Goal: Task Accomplishment & Management: Manage account settings

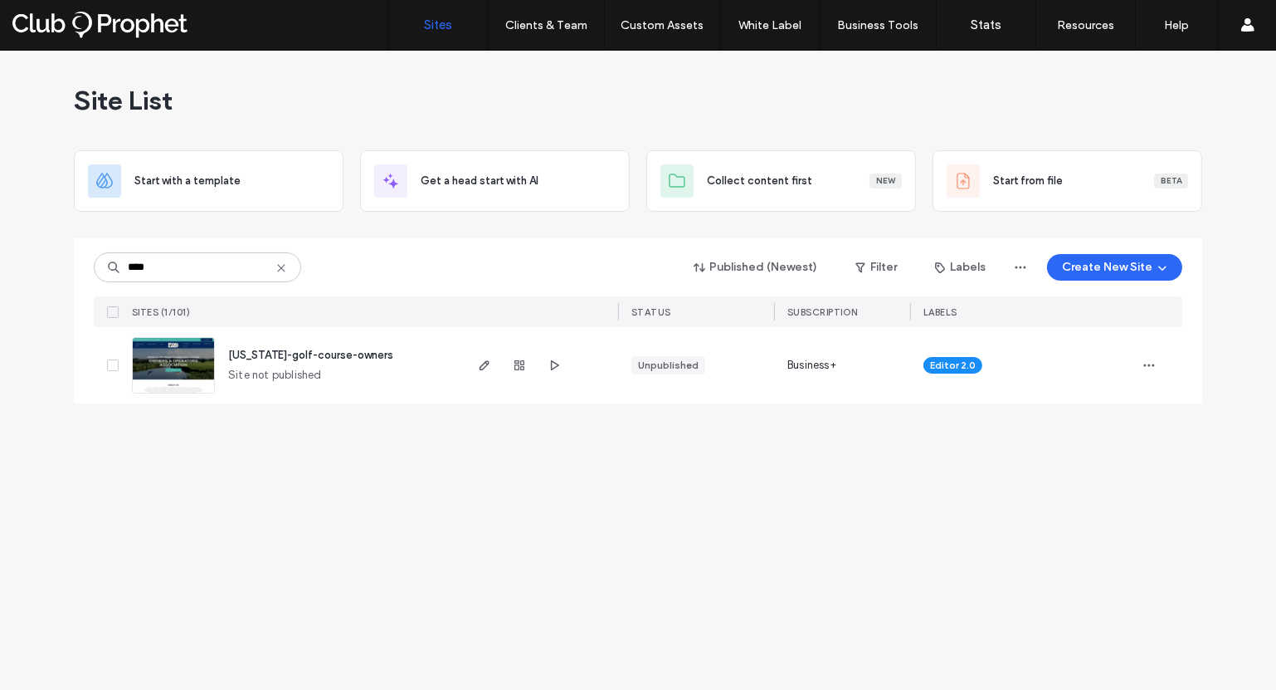
type input "****"
click at [178, 365] on img at bounding box center [173, 394] width 81 height 113
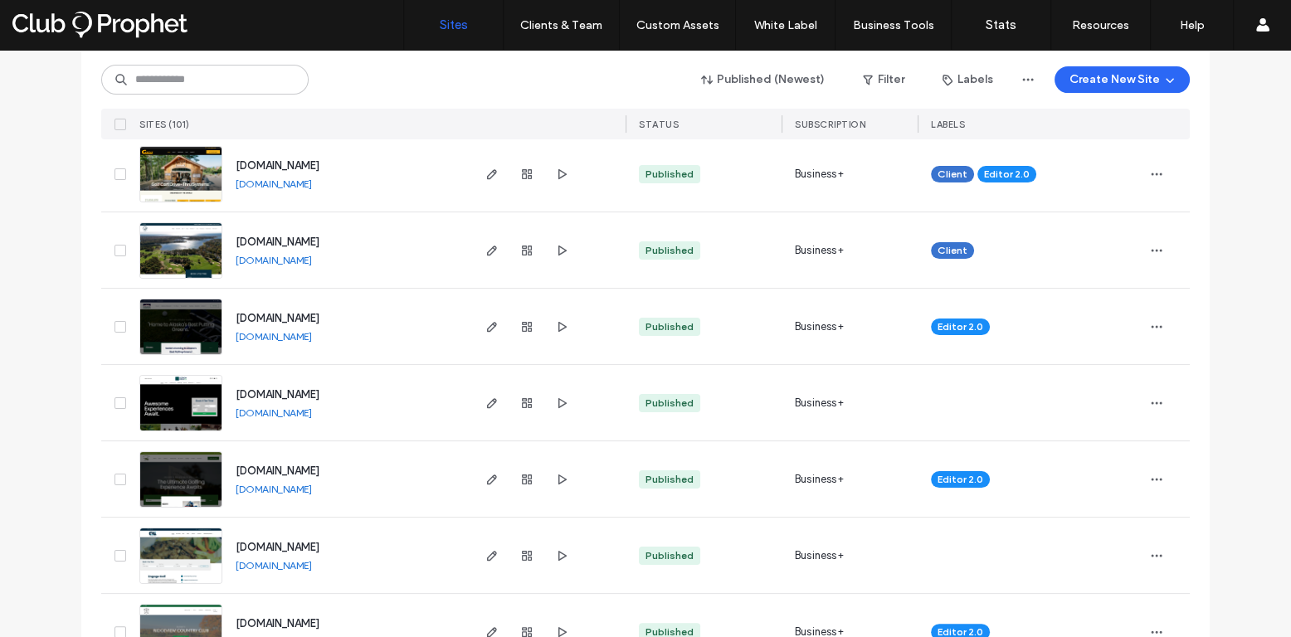
scroll to position [830, 0]
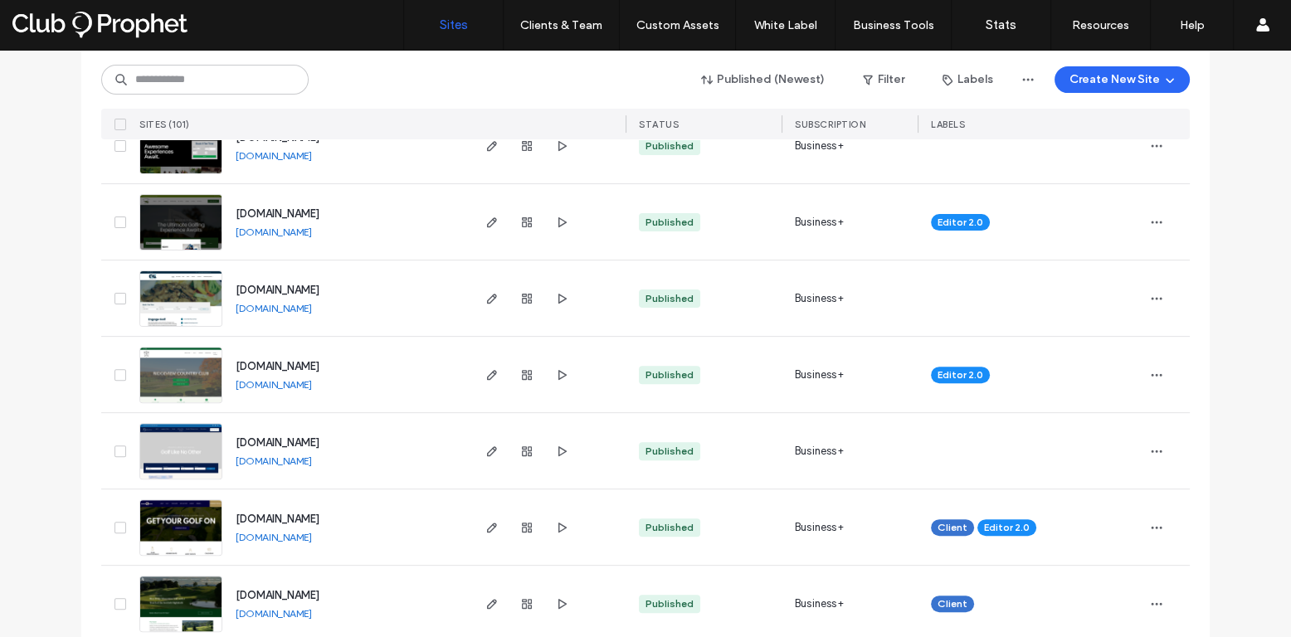
click at [663, 129] on div "STATUS" at bounding box center [659, 124] width 40 height 17
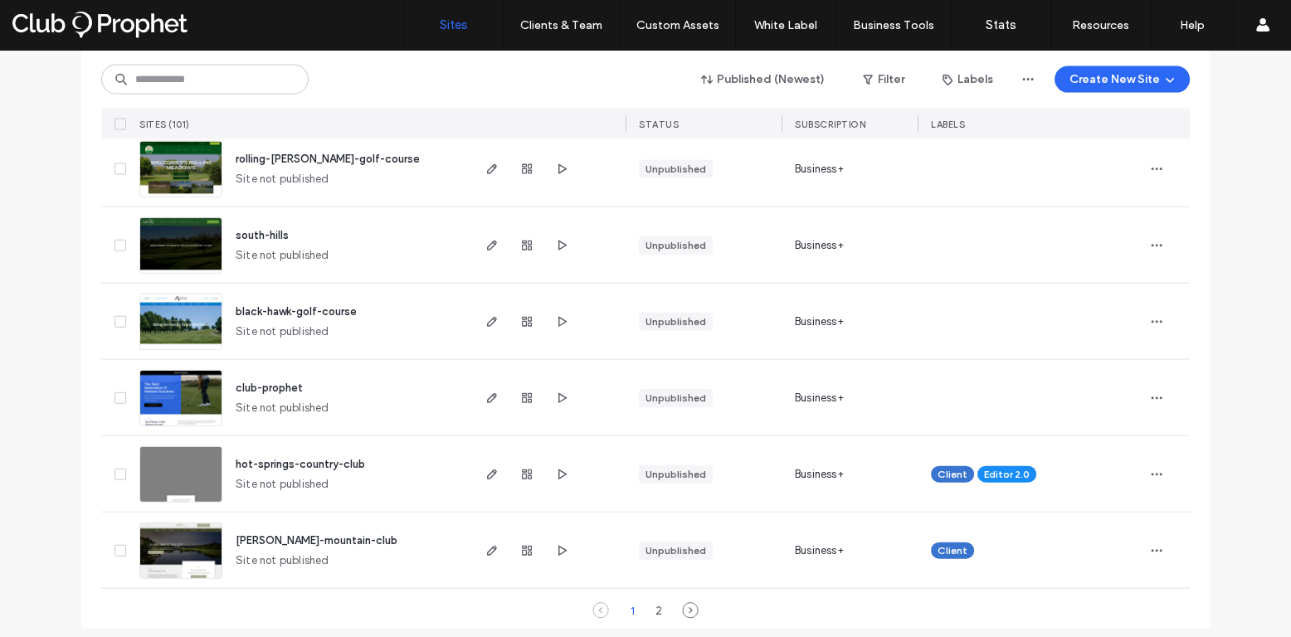
scroll to position [5474, 0]
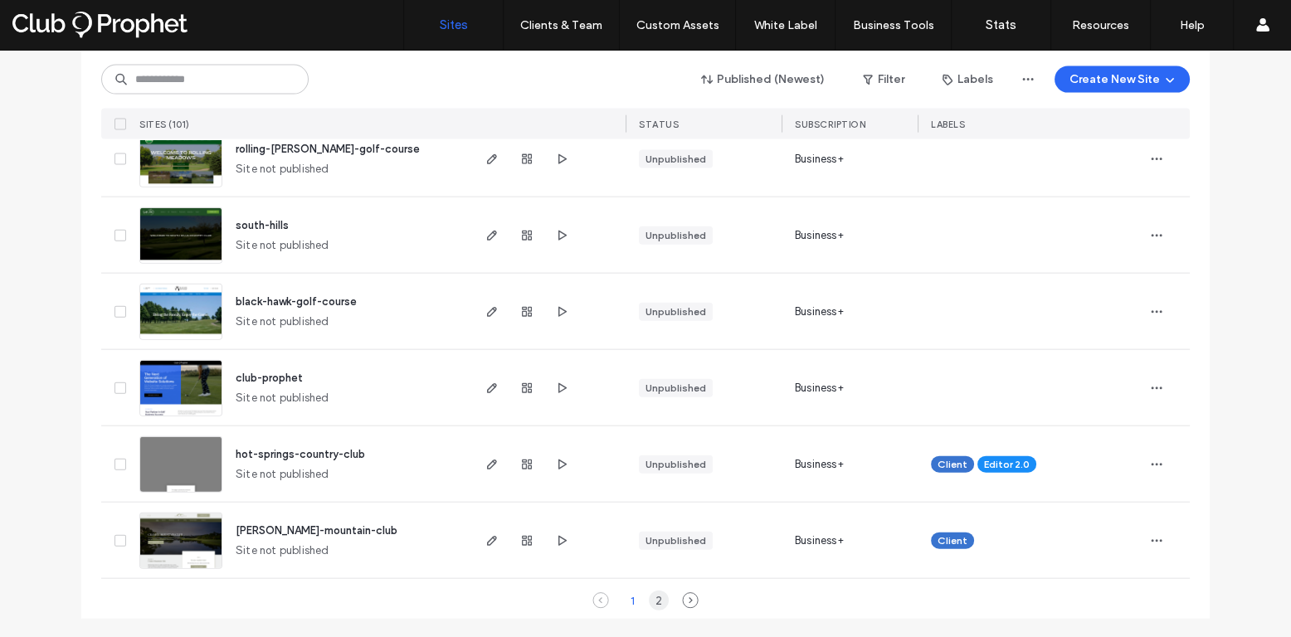
click at [656, 600] on div "2" at bounding box center [659, 601] width 20 height 20
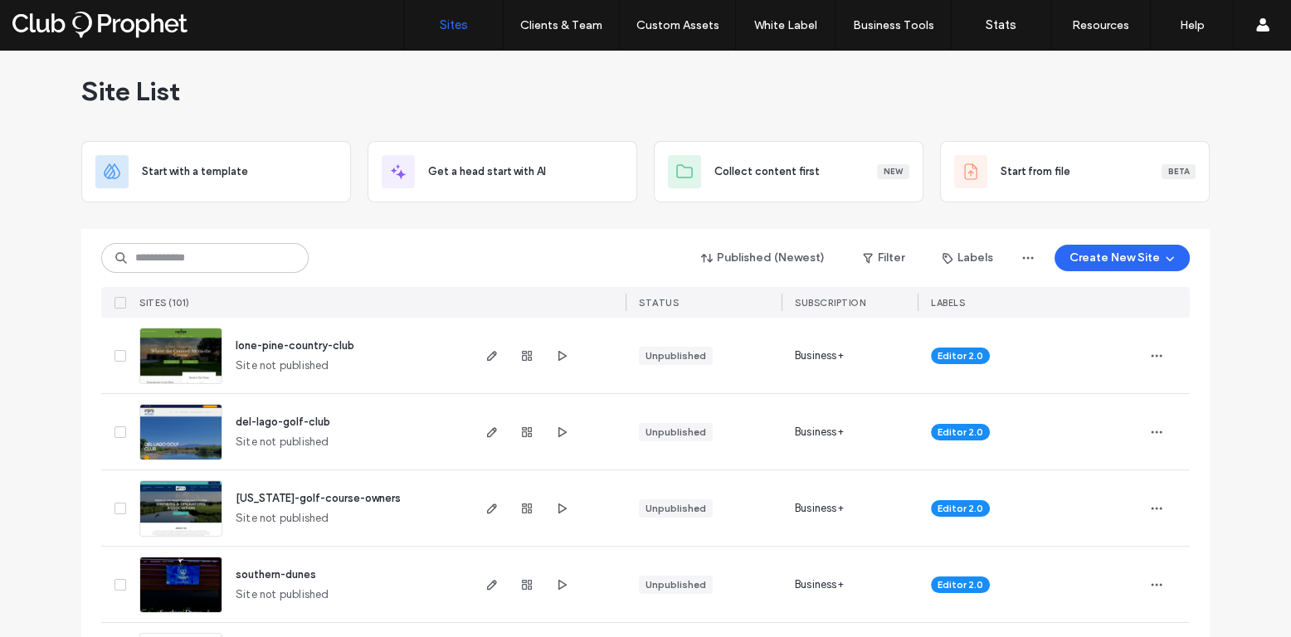
scroll to position [0, 0]
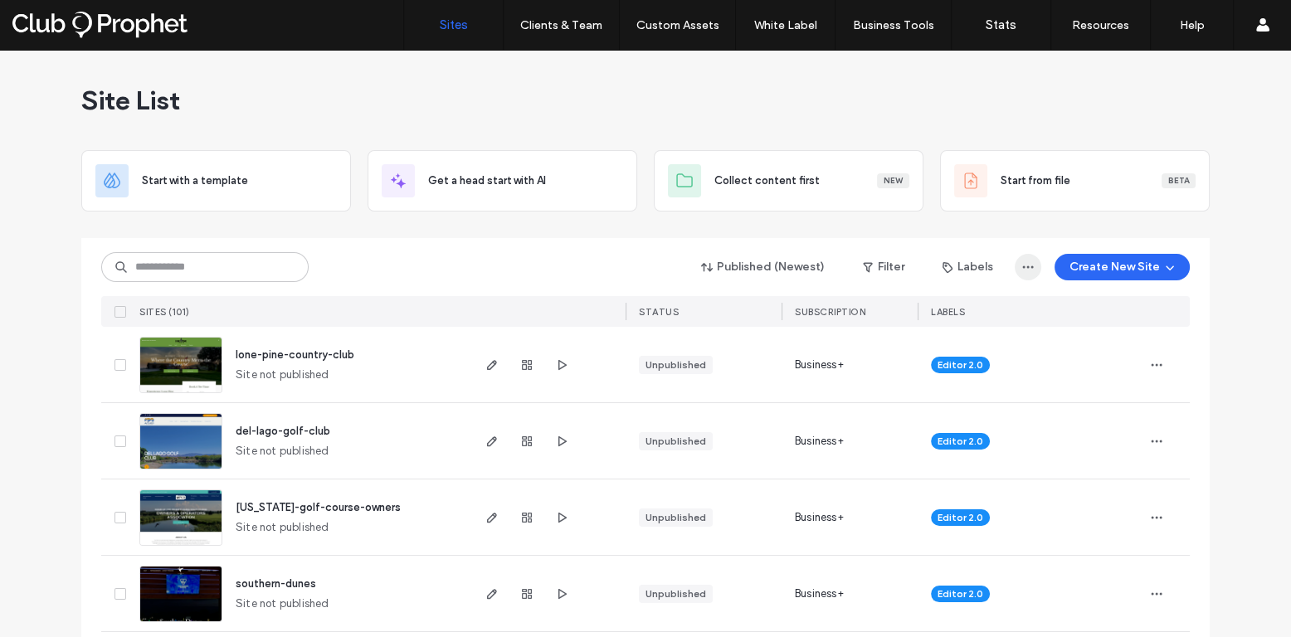
click at [1027, 267] on icon "button" at bounding box center [1028, 267] width 13 height 13
click at [687, 125] on div "Site List" at bounding box center [645, 101] width 1129 height 100
